Goal: Information Seeking & Learning: Learn about a topic

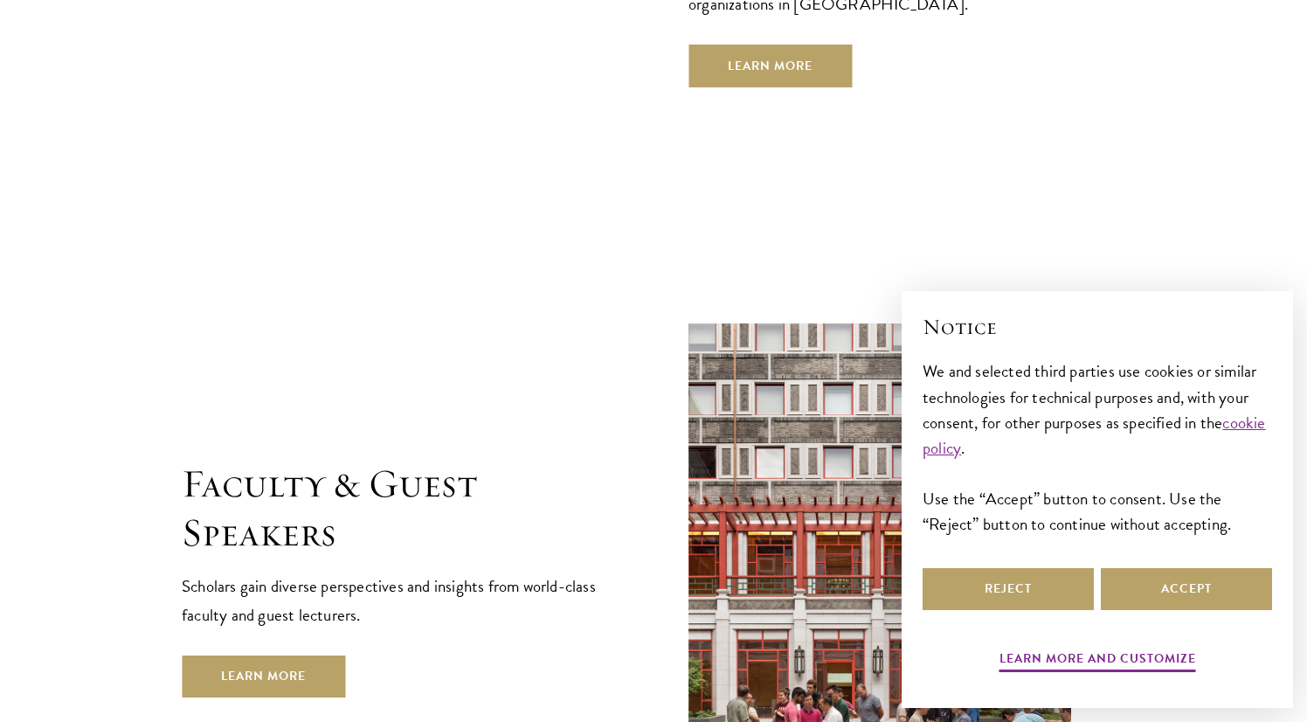
scroll to position [6512, 0]
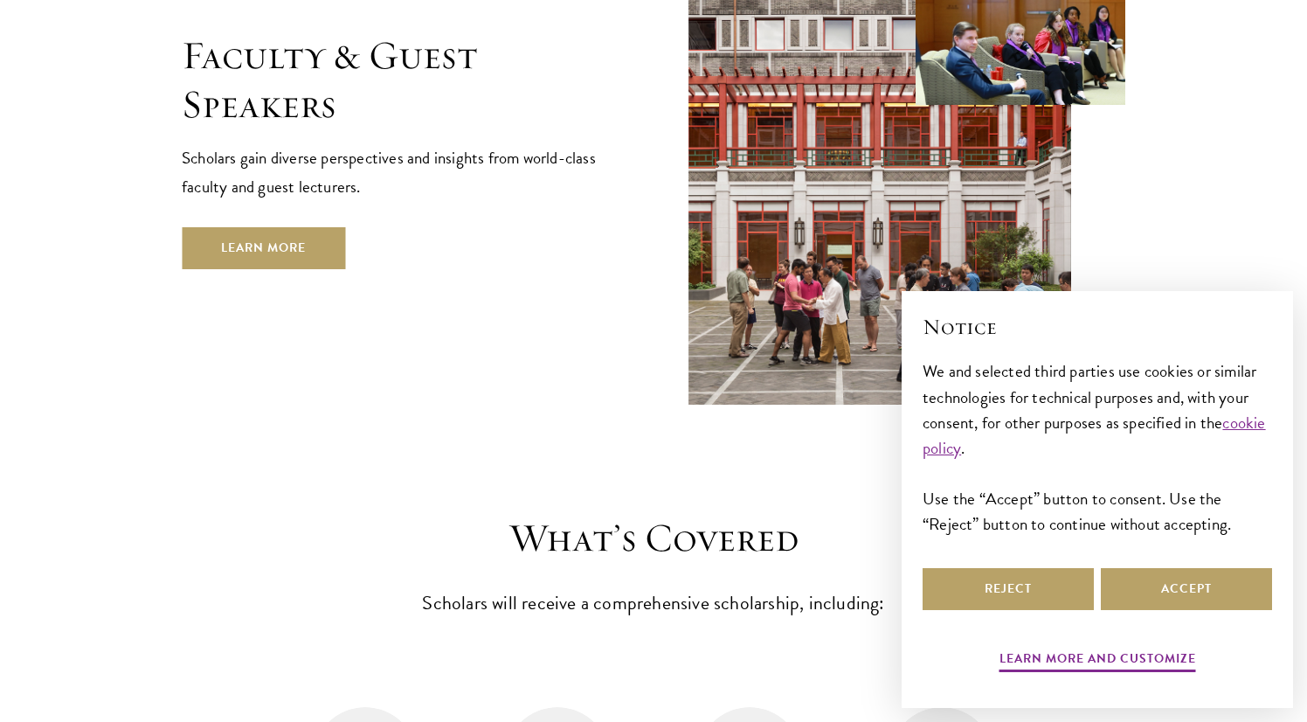
click at [300, 202] on div "Faculty & Guest Speakers Scholars gain diverse perspectives and insights from w…" at bounding box center [653, 149] width 943 height 509
click at [296, 227] on link "Learn More" at bounding box center [263, 248] width 163 height 42
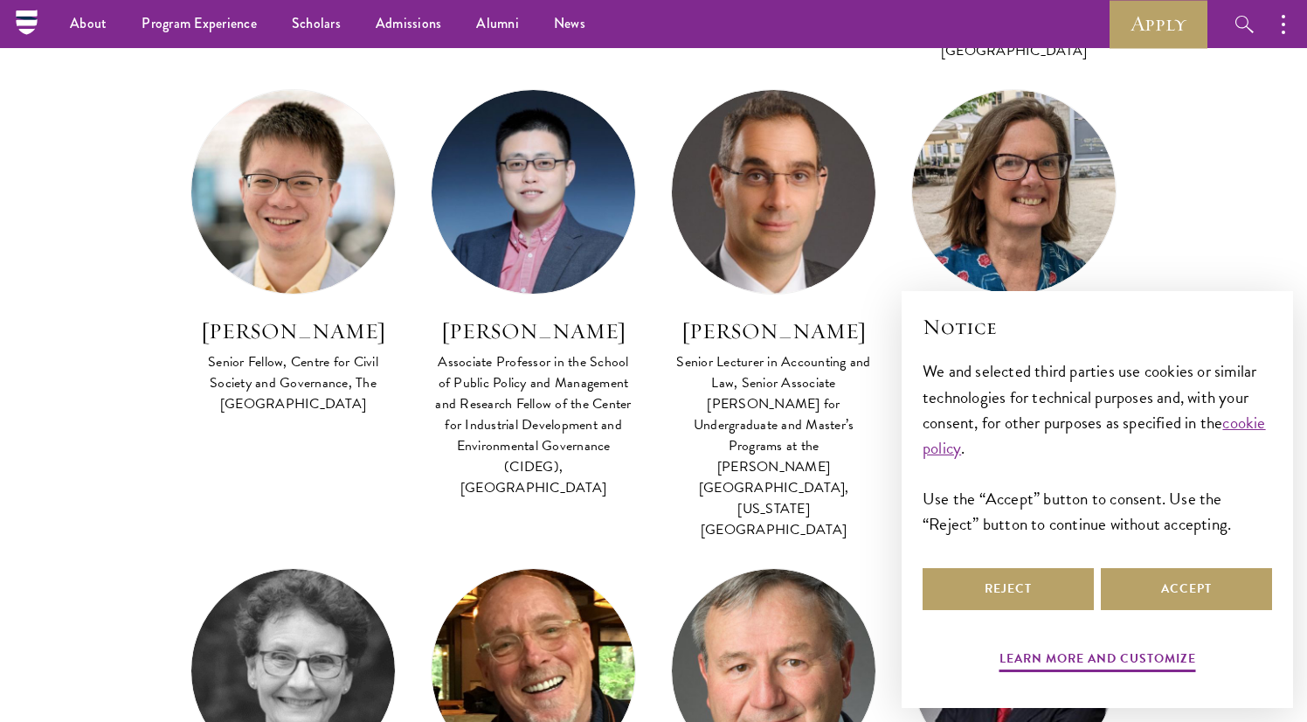
scroll to position [1130, 0]
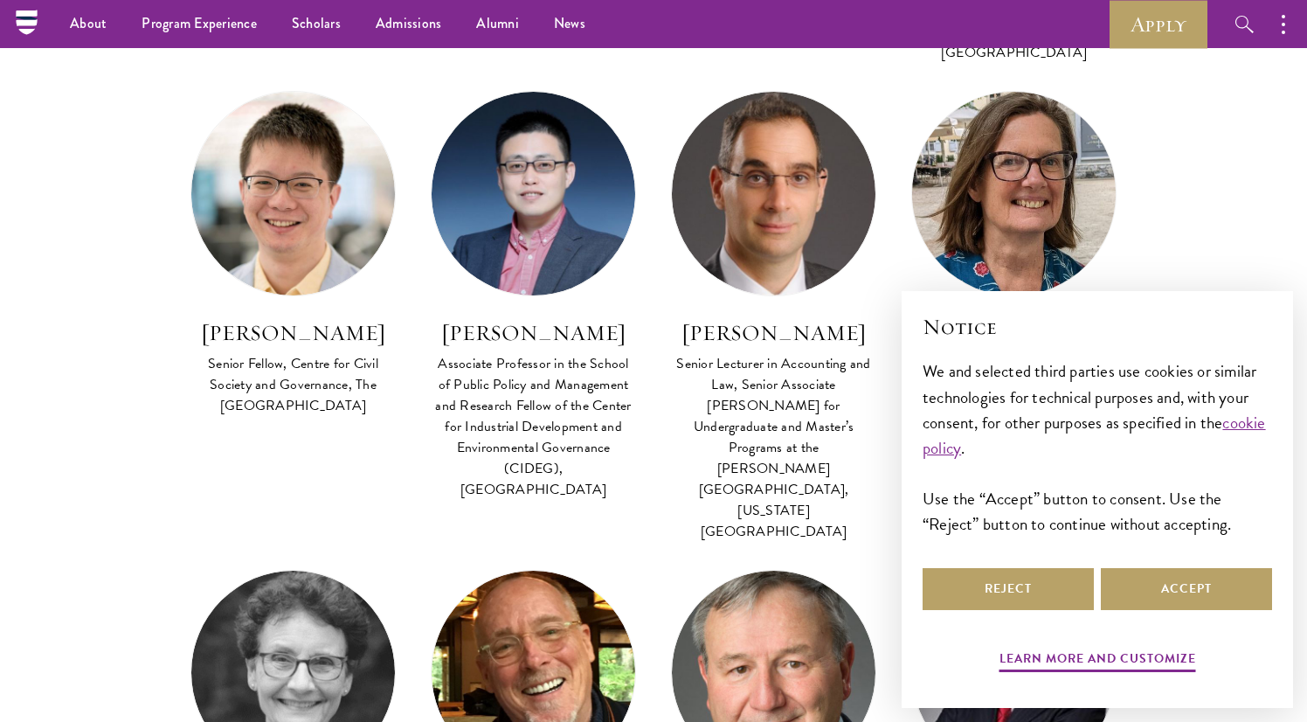
click at [1005, 151] on img at bounding box center [1013, 194] width 224 height 224
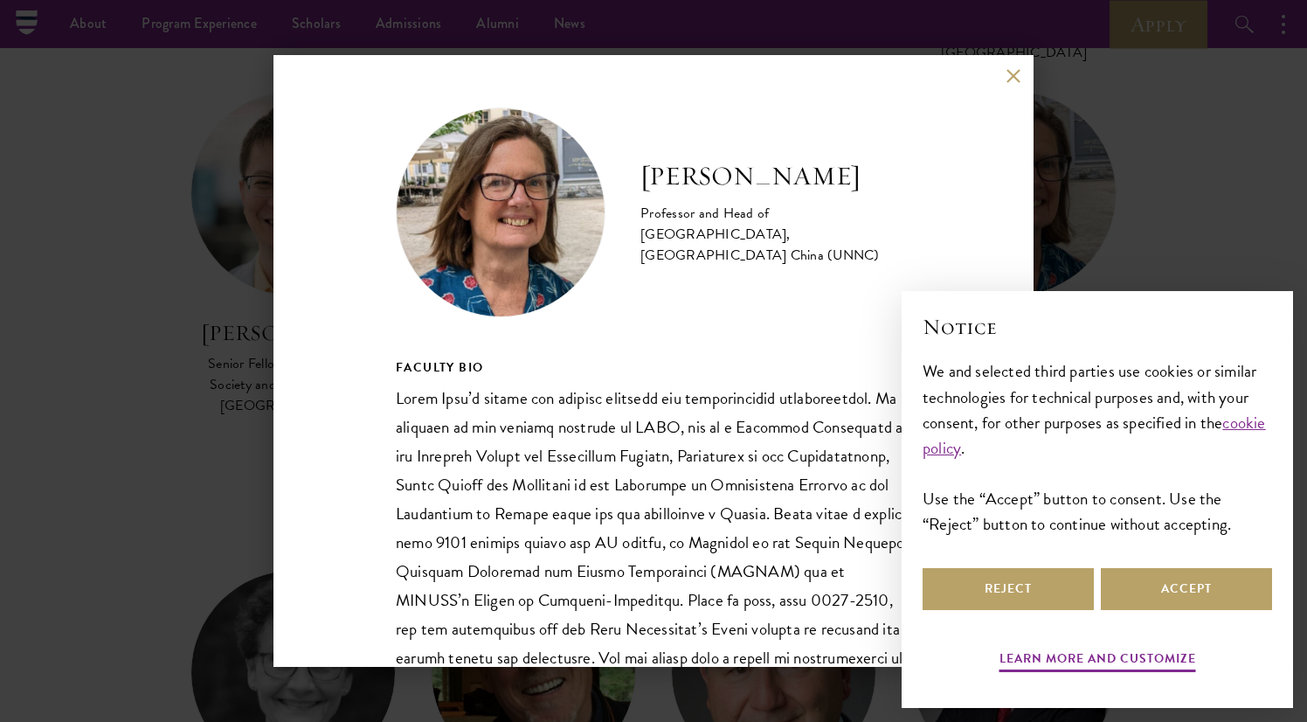
click at [261, 372] on div "[PERSON_NAME] Professor and Head of [GEOGRAPHIC_DATA], [GEOGRAPHIC_DATA] Ningbo…" at bounding box center [653, 361] width 1307 height 722
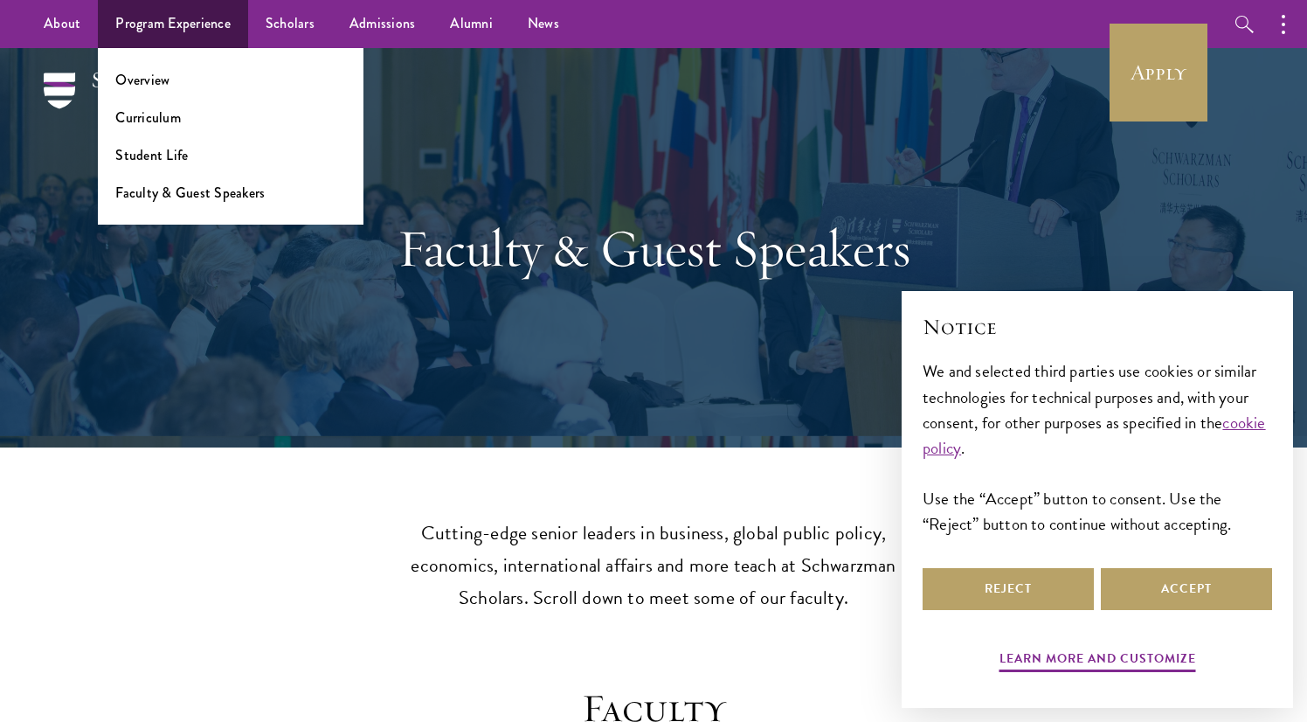
click at [184, 127] on li "Curriculum" at bounding box center [230, 117] width 231 height 20
click at [167, 125] on link "Curriculum" at bounding box center [148, 117] width 66 height 20
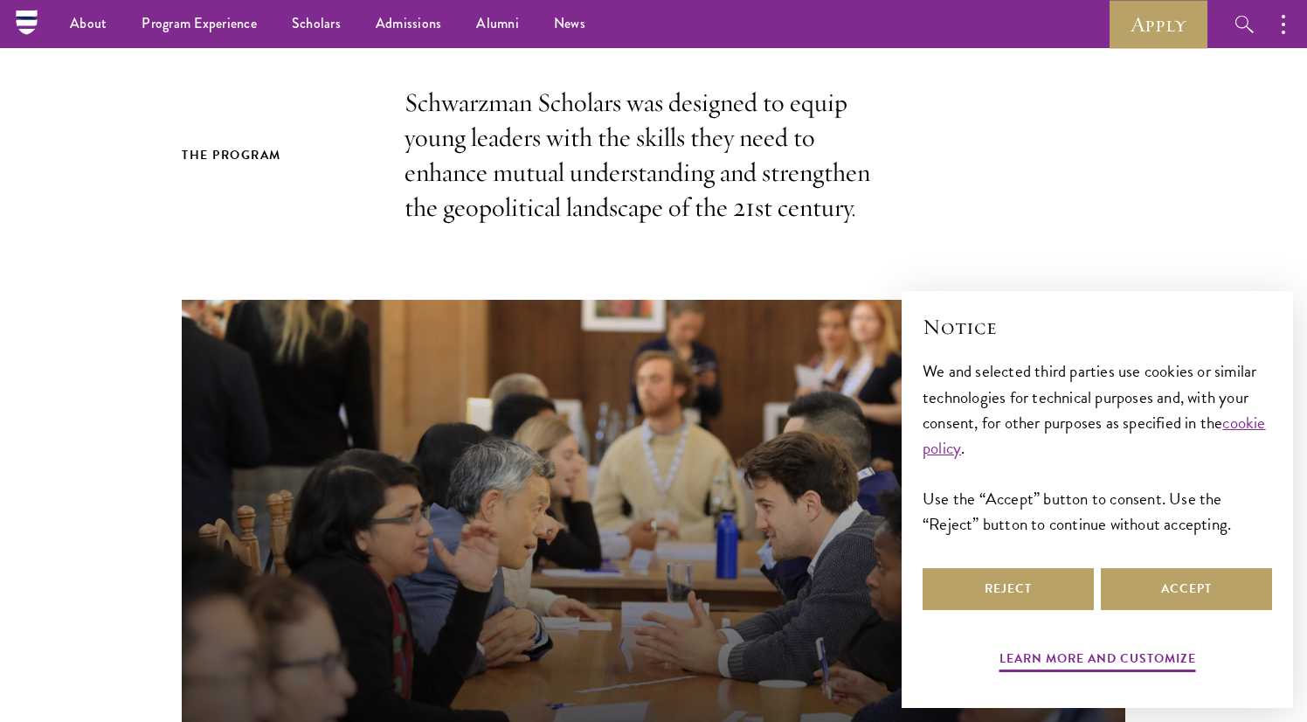
scroll to position [424, 0]
